Goal: Transaction & Acquisition: Download file/media

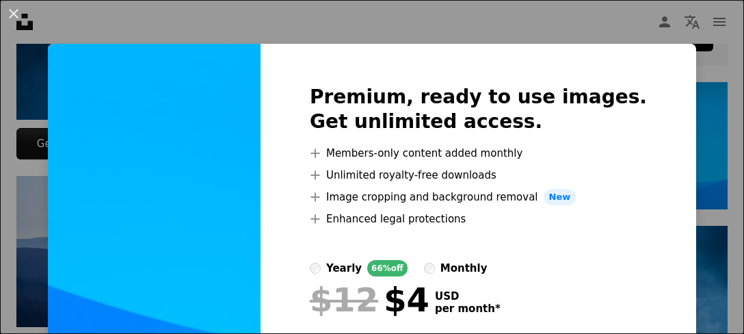
click at [369, 25] on div "An X shape Premium, ready to use images. Get unlimited access. A plus sign Memb…" at bounding box center [372, 167] width 744 height 334
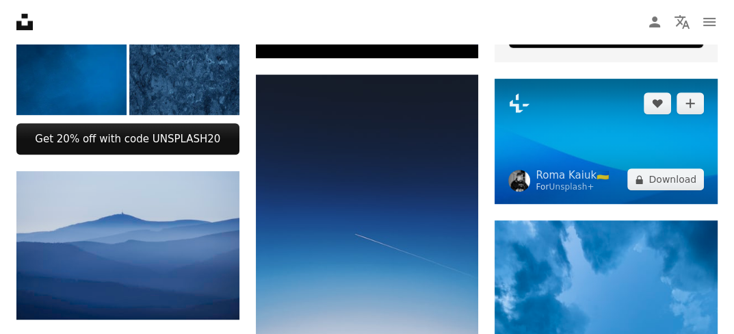
click at [547, 107] on img at bounding box center [606, 141] width 223 height 125
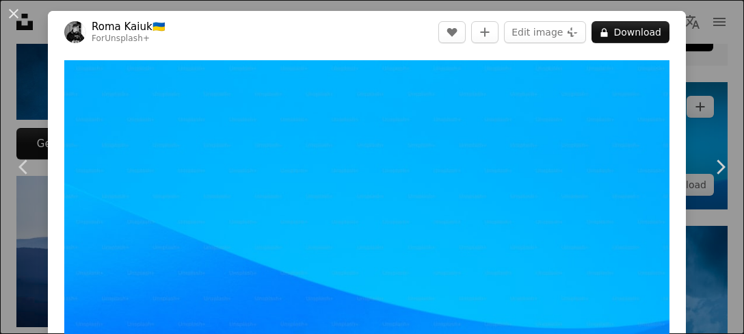
click at [547, 107] on img "Zoom in on this image" at bounding box center [366, 230] width 605 height 341
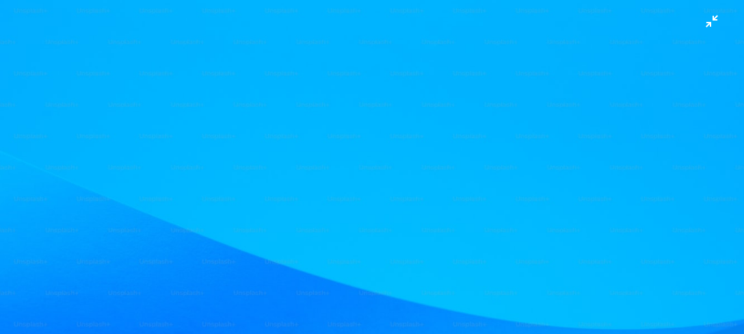
scroll to position [37, 0]
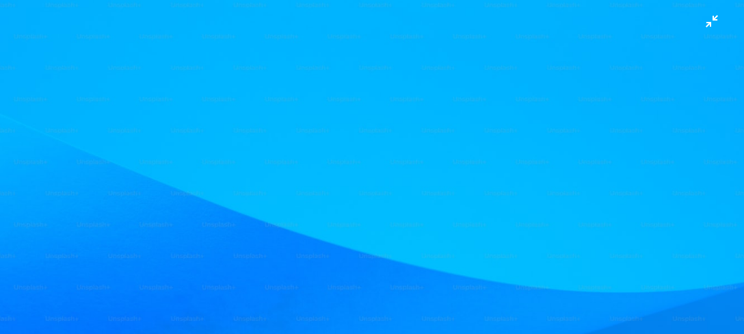
click at [547, 109] on img "Zoom out on this image" at bounding box center [372, 171] width 746 height 419
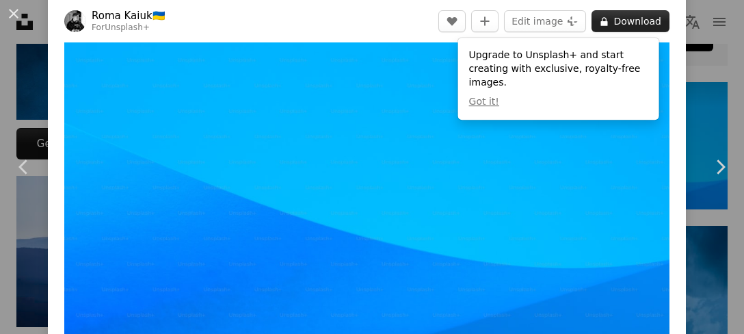
click at [614, 20] on button "A lock Download" at bounding box center [631, 21] width 78 height 22
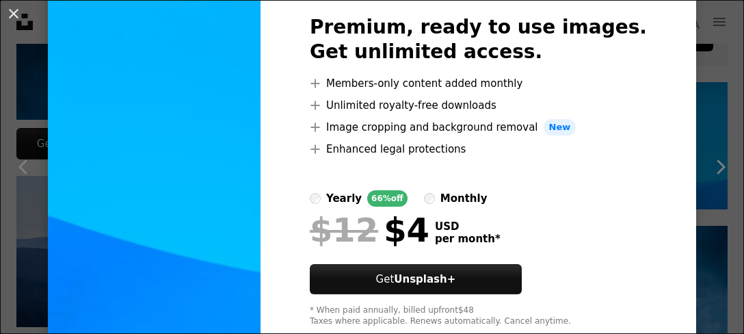
scroll to position [36, 0]
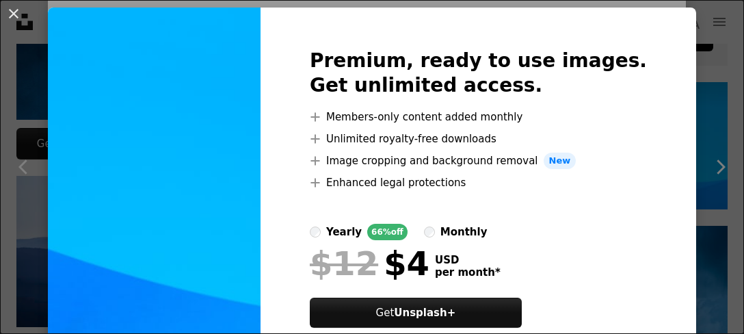
click at [211, 138] on img at bounding box center [154, 205] width 213 height 394
click at [620, 55] on h2 "Premium, ready to use images. Get unlimited access." at bounding box center [478, 73] width 337 height 49
click at [162, 28] on img at bounding box center [154, 205] width 213 height 394
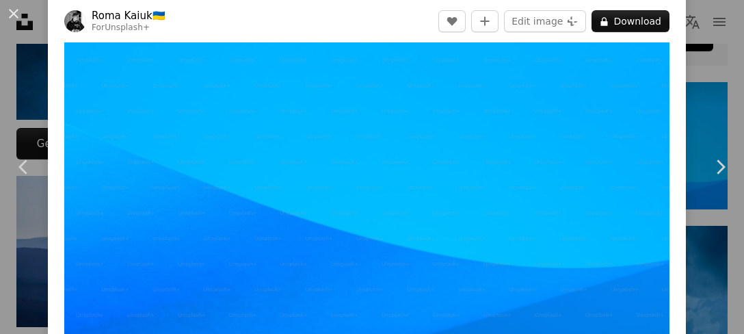
click at [406, 172] on img "Zoom in on this image" at bounding box center [366, 170] width 605 height 341
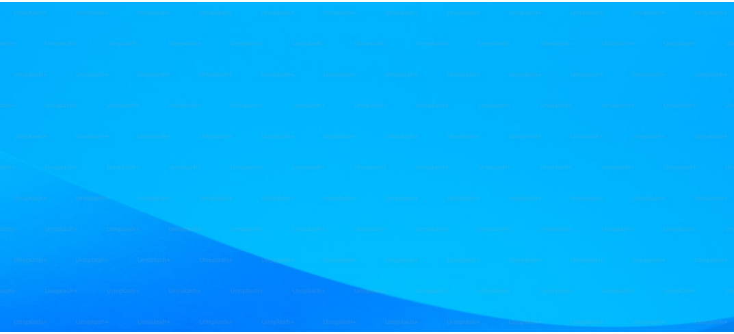
scroll to position [37, 0]
